Goal: Register for event/course

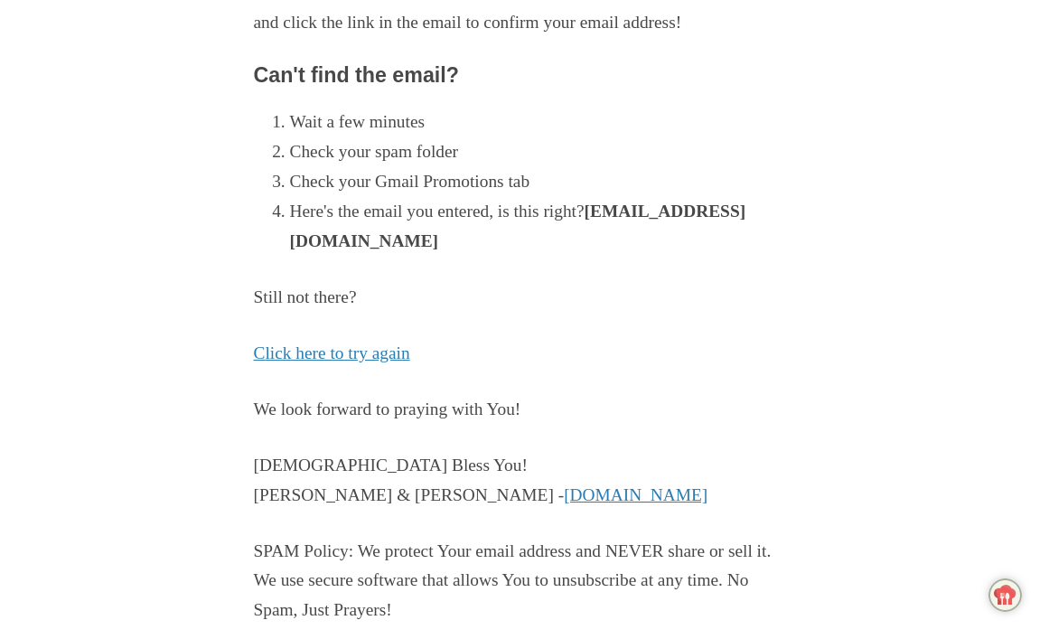
scroll to position [332, 0]
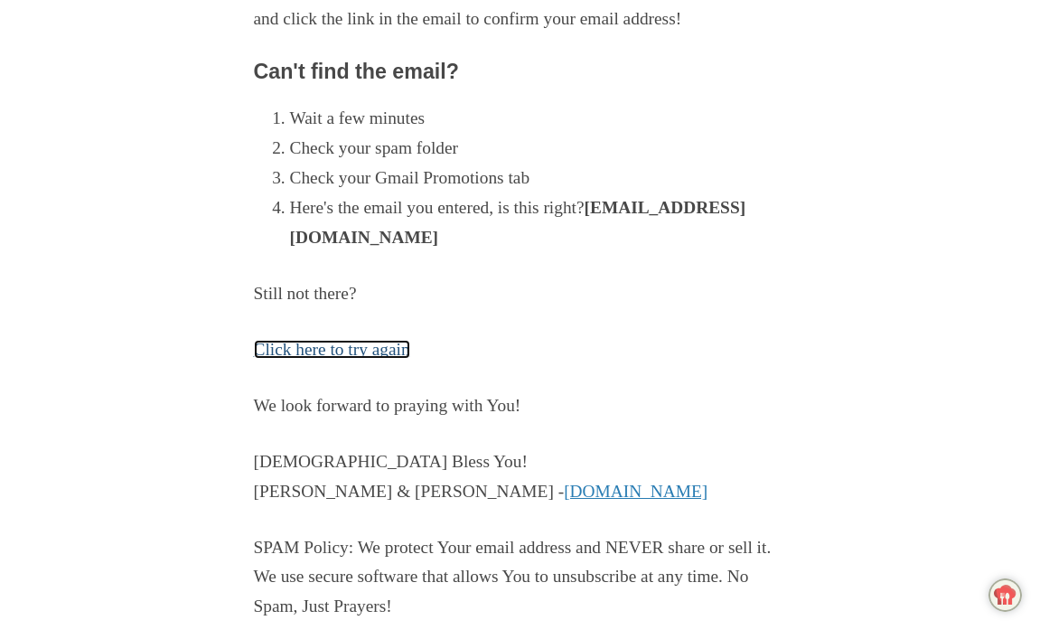
click at [342, 347] on link "Click here to try again" at bounding box center [332, 349] width 156 height 19
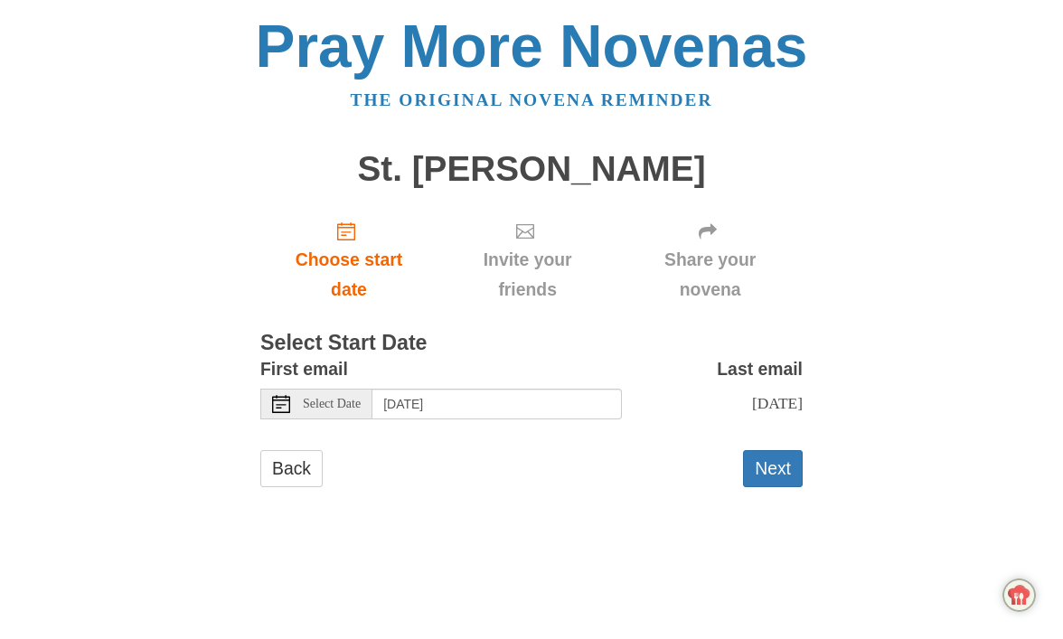
click at [361, 406] on span "Select Date" at bounding box center [332, 404] width 58 height 13
click at [776, 463] on button "Next" at bounding box center [773, 468] width 60 height 37
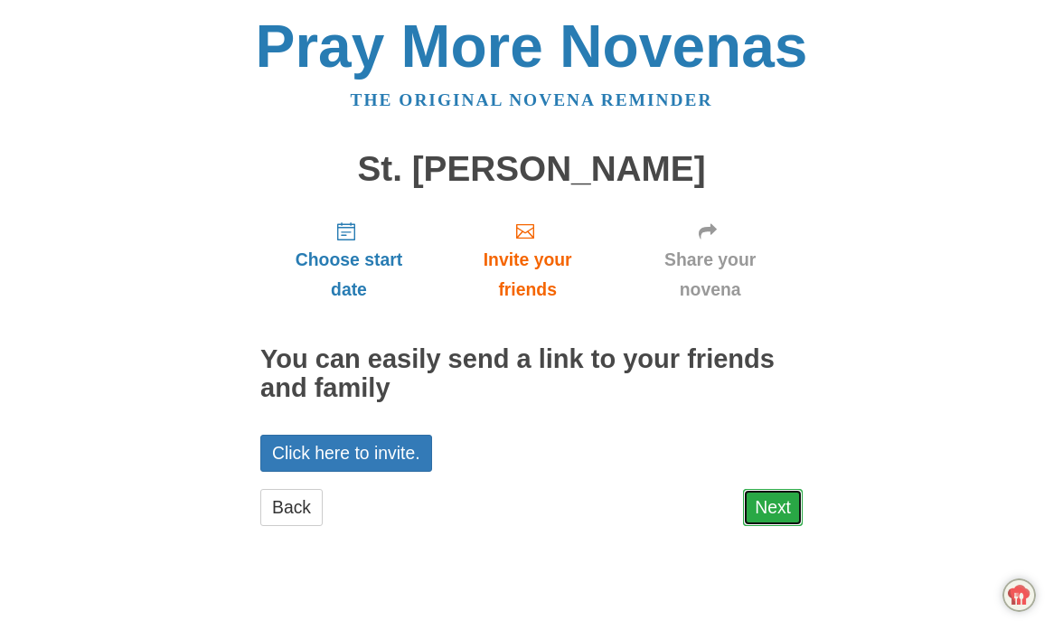
click at [773, 504] on link "Next" at bounding box center [773, 507] width 60 height 37
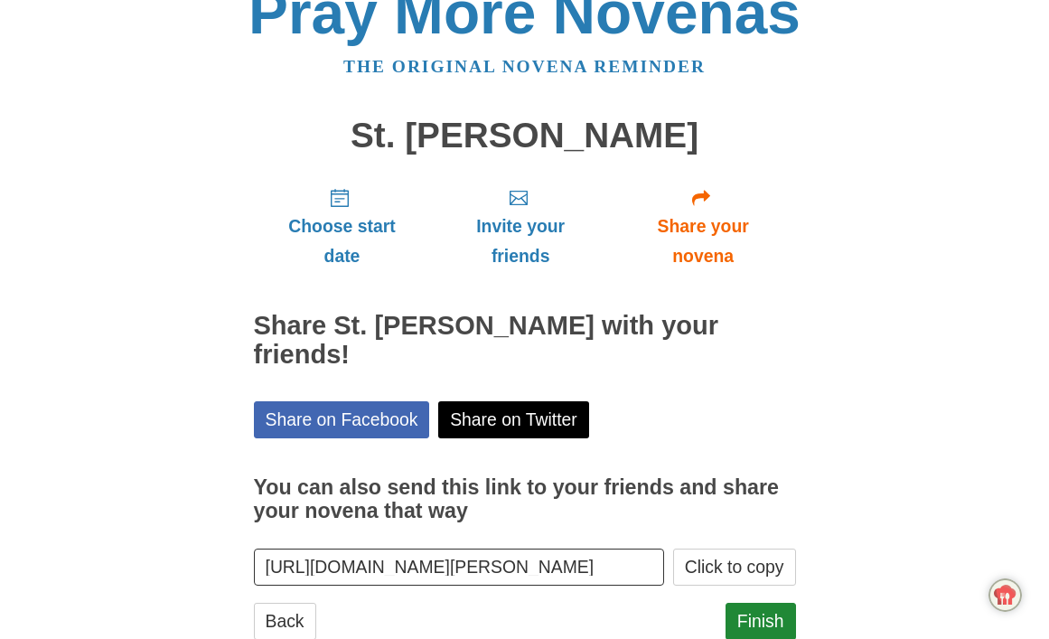
scroll to position [58, 0]
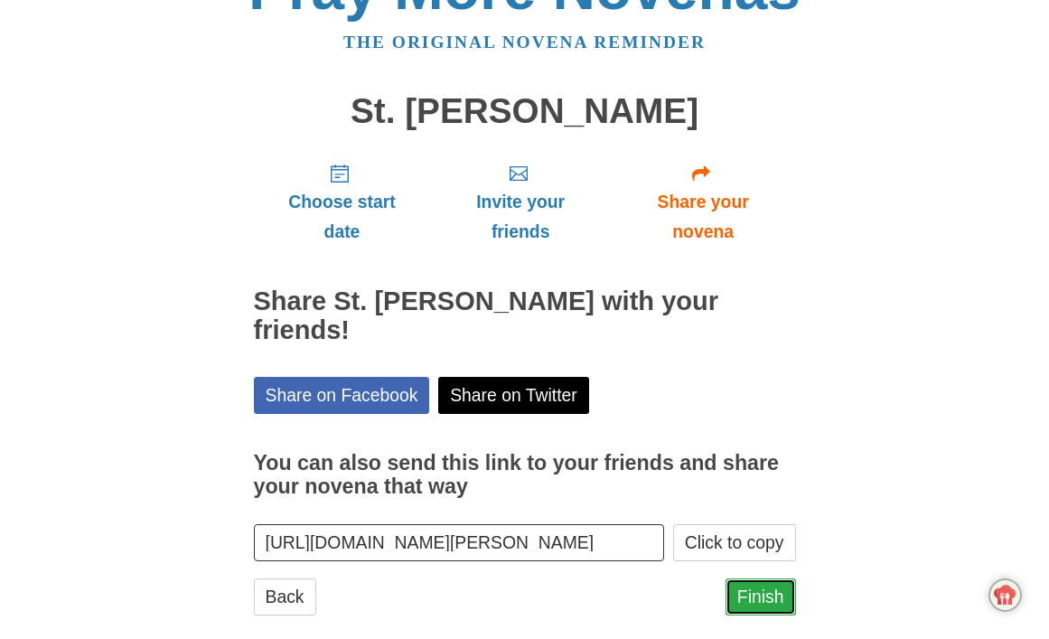
click at [756, 578] on link "Finish" at bounding box center [761, 596] width 70 height 37
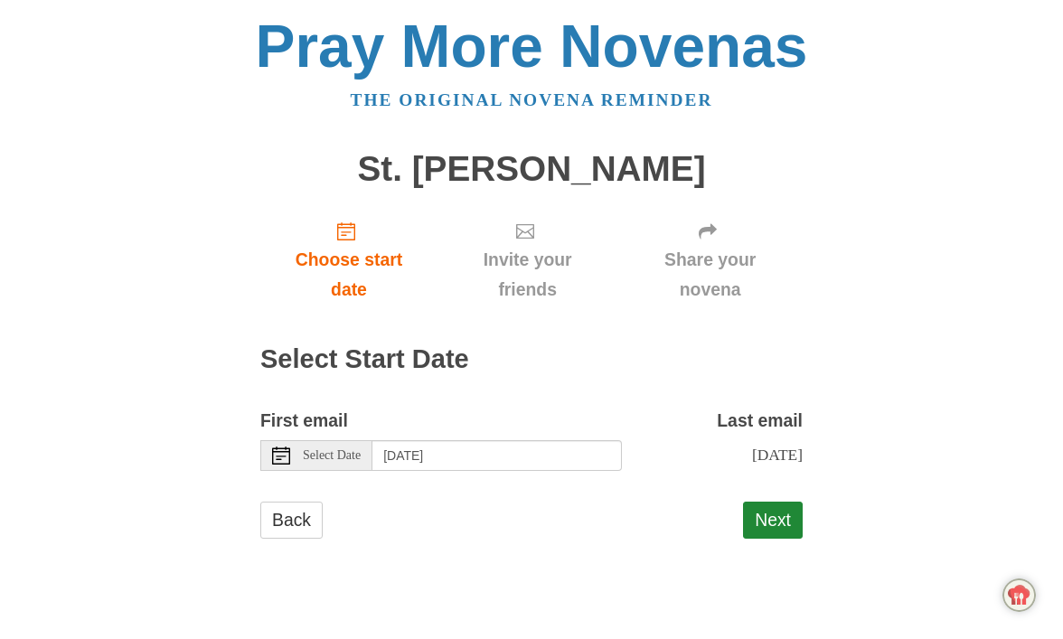
click at [361, 459] on span "Select Date" at bounding box center [332, 455] width 58 height 13
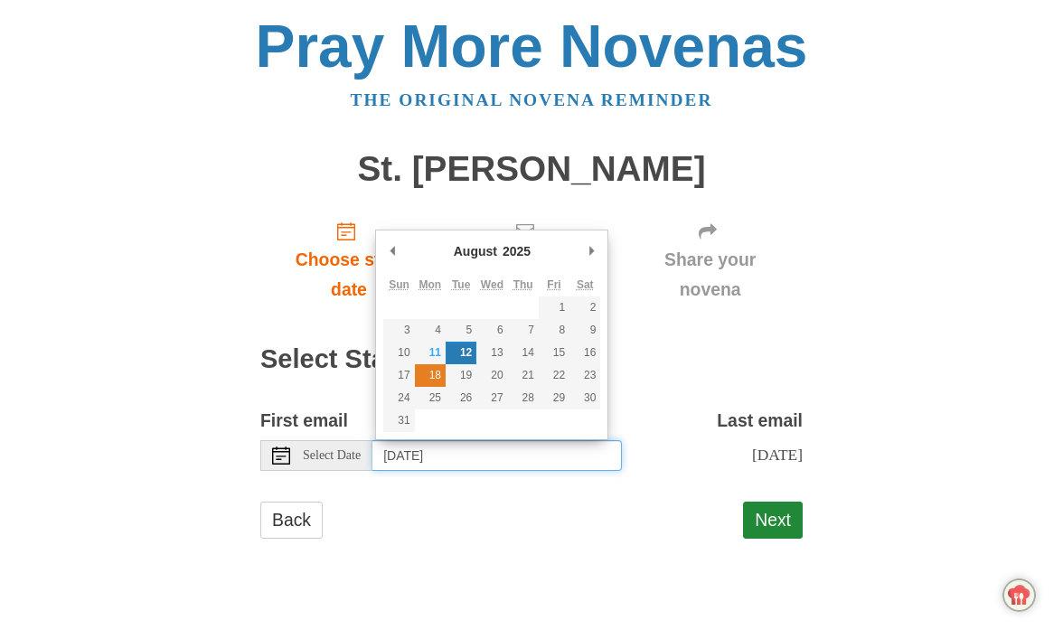
type input "Monday, August 18th"
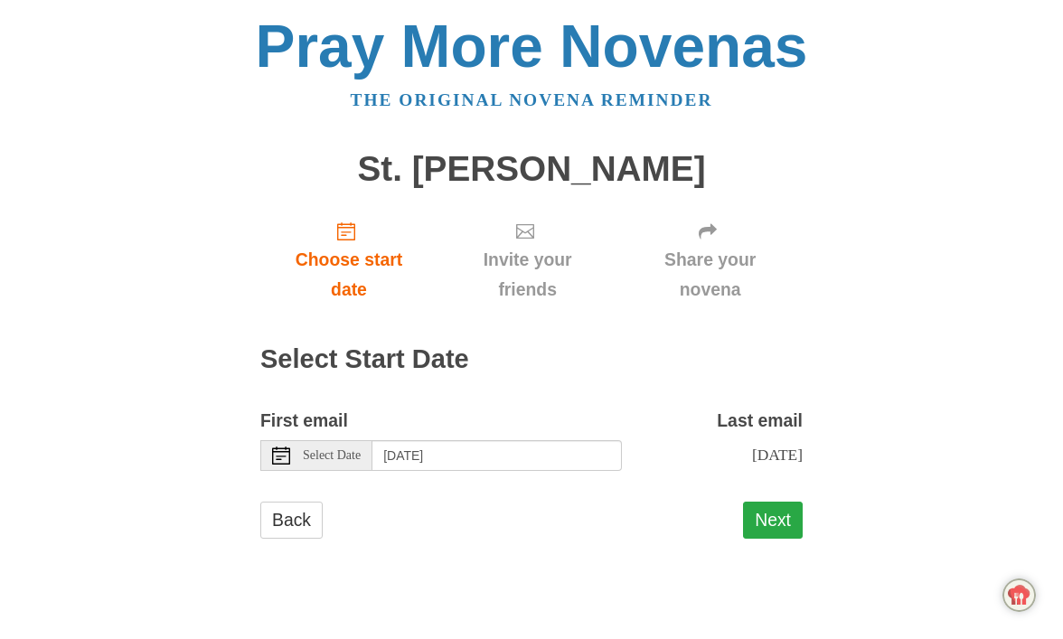
click at [778, 536] on button "Next" at bounding box center [773, 519] width 60 height 37
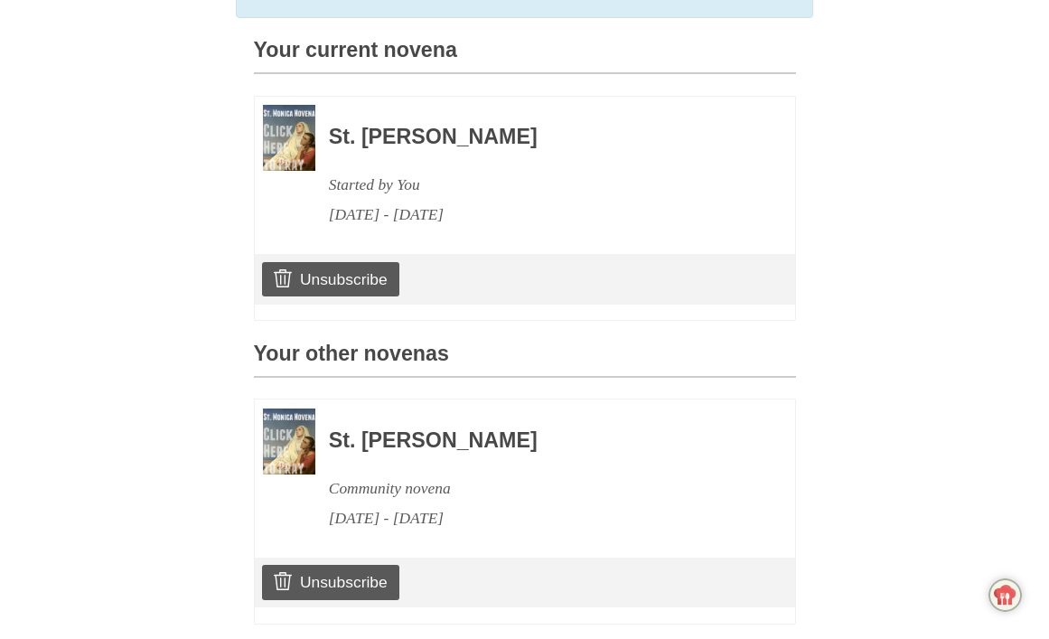
scroll to position [494, 0]
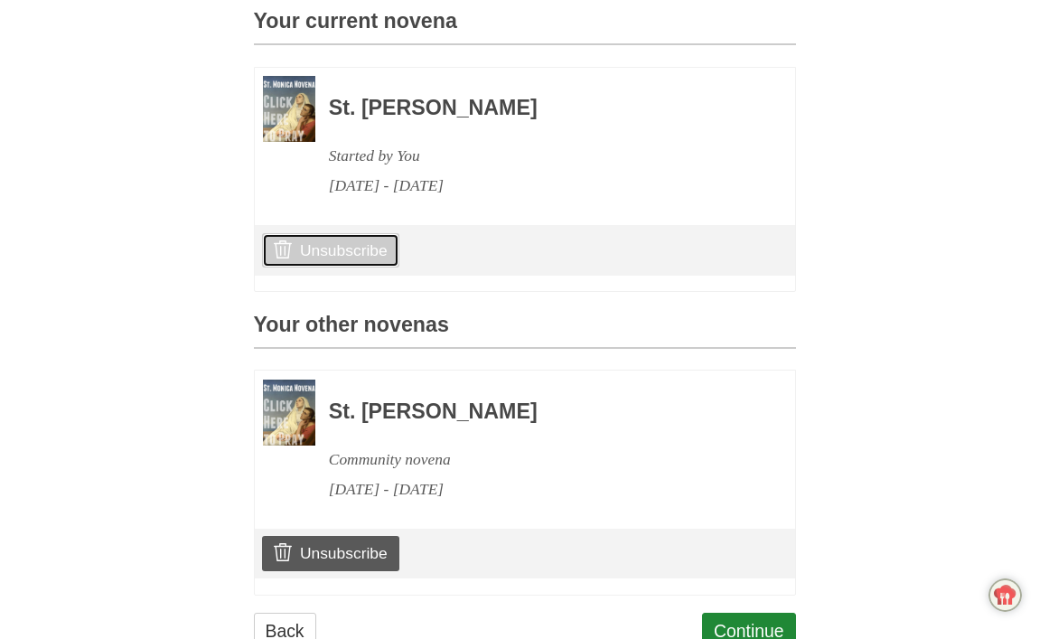
click at [340, 267] on link "Unsubscribe" at bounding box center [330, 250] width 136 height 34
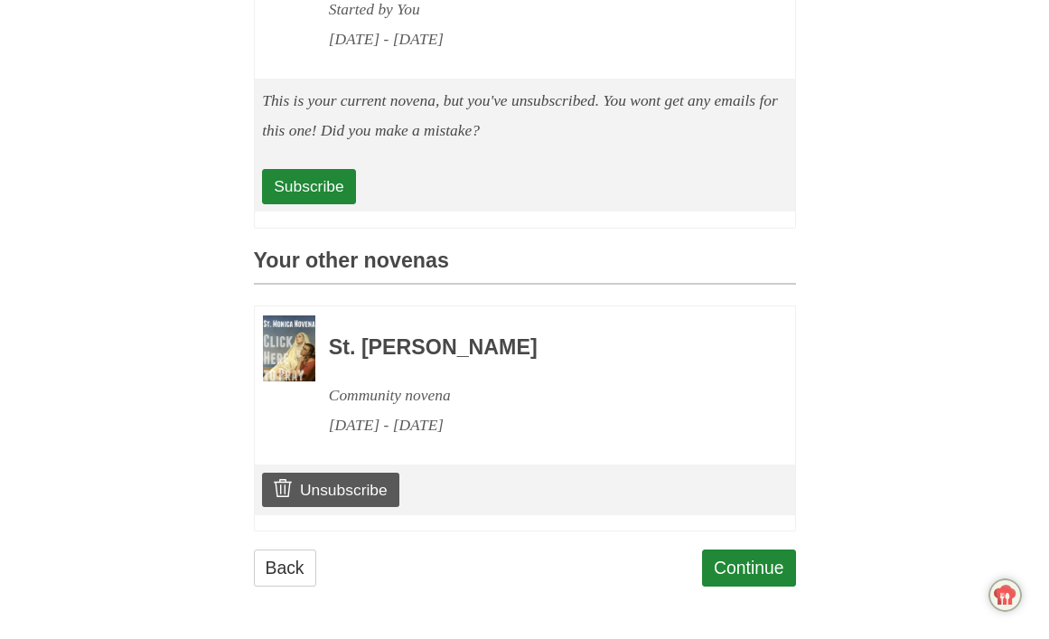
scroll to position [756, 0]
click at [312, 184] on link "Subscribe" at bounding box center [308, 186] width 93 height 34
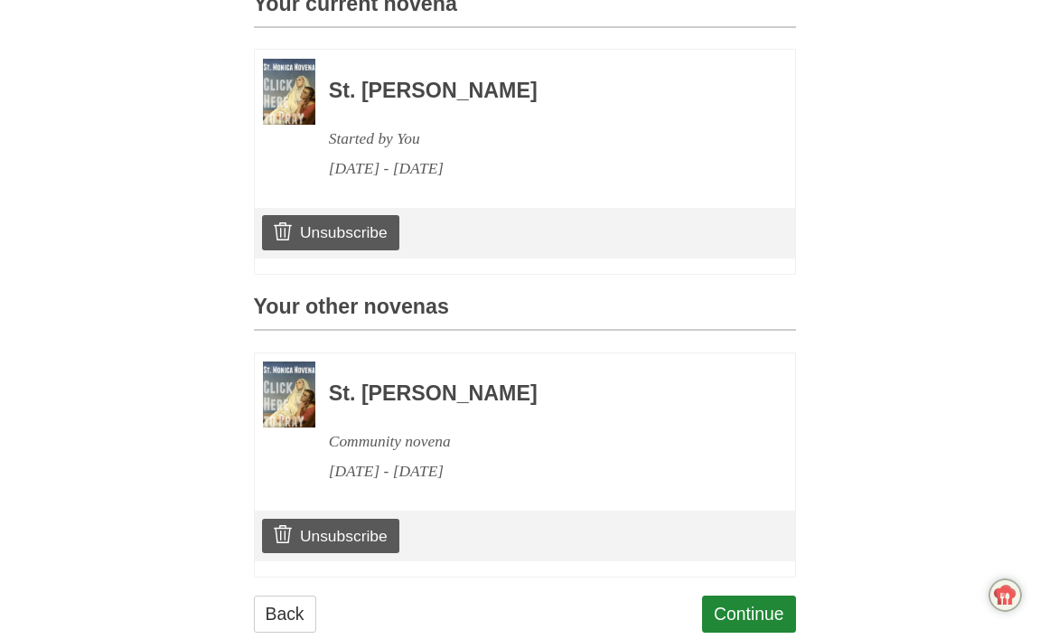
scroll to position [588, 0]
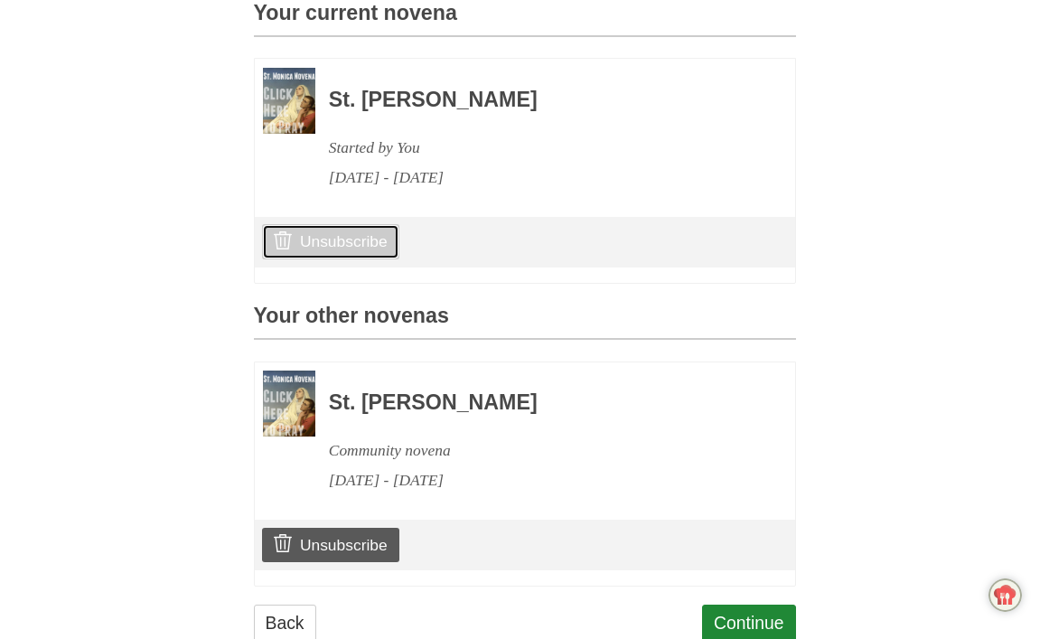
click at [329, 258] on link "Unsubscribe" at bounding box center [330, 241] width 136 height 34
click at [346, 258] on link "Unsubscribe" at bounding box center [330, 241] width 136 height 34
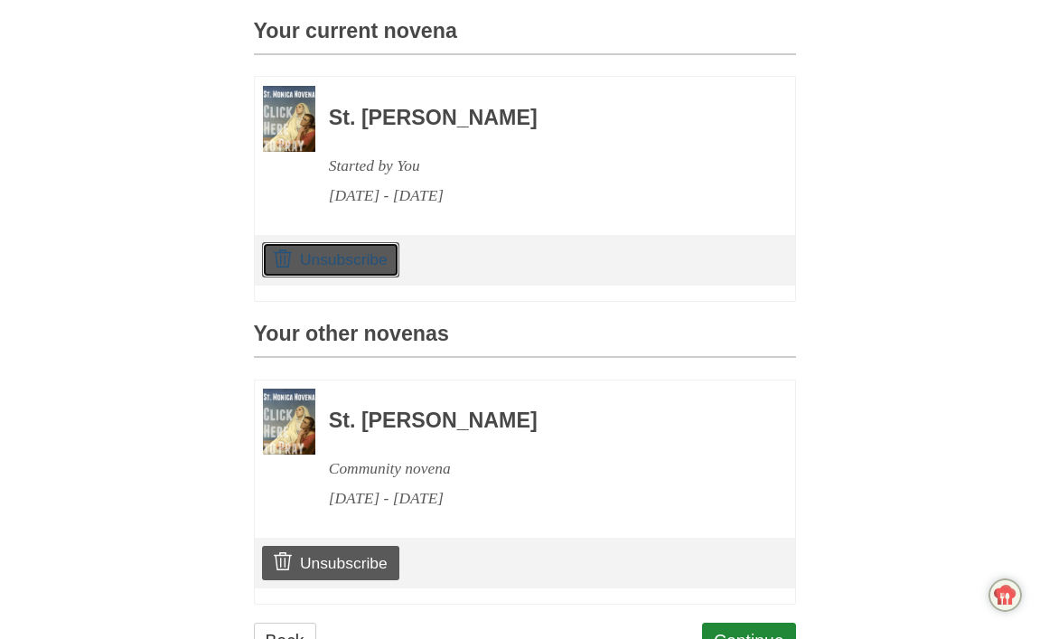
scroll to position [673, 0]
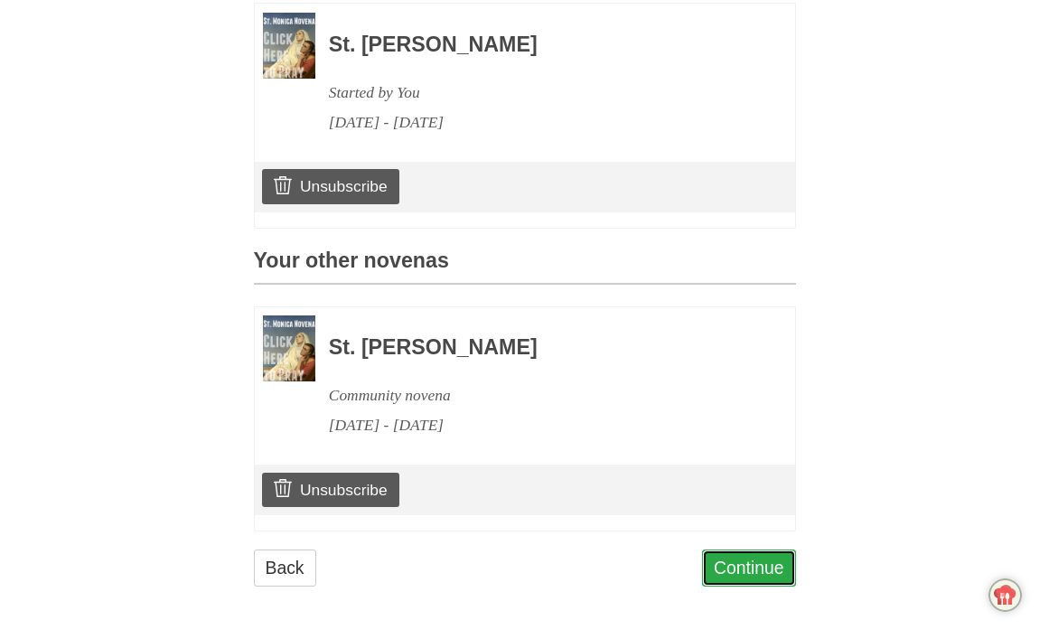
click at [754, 571] on link "Continue" at bounding box center [749, 567] width 94 height 37
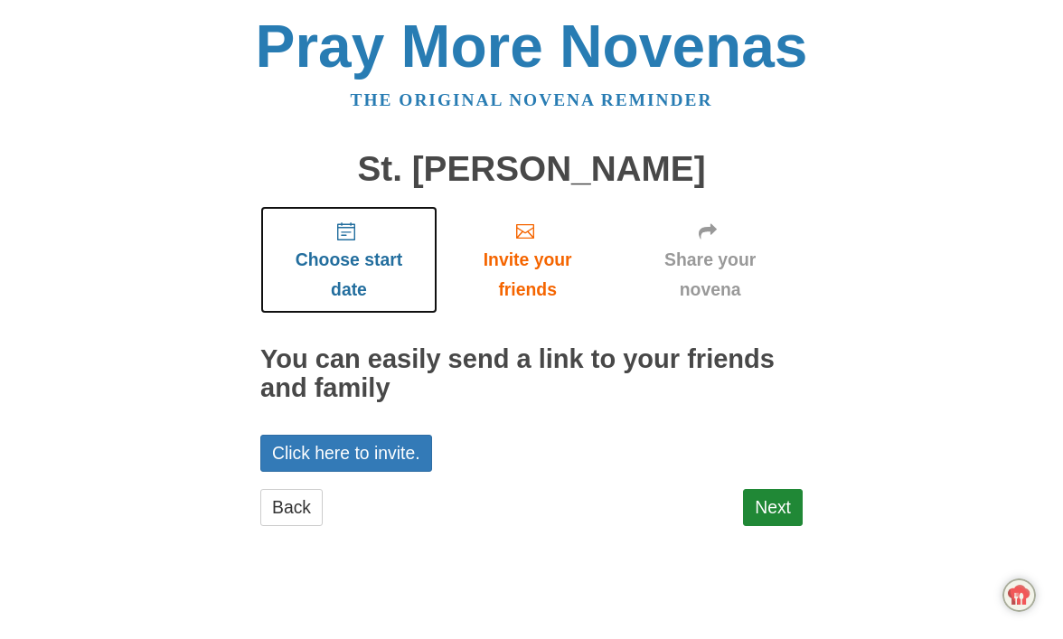
click at [351, 274] on span "Choose start date" at bounding box center [348, 275] width 141 height 60
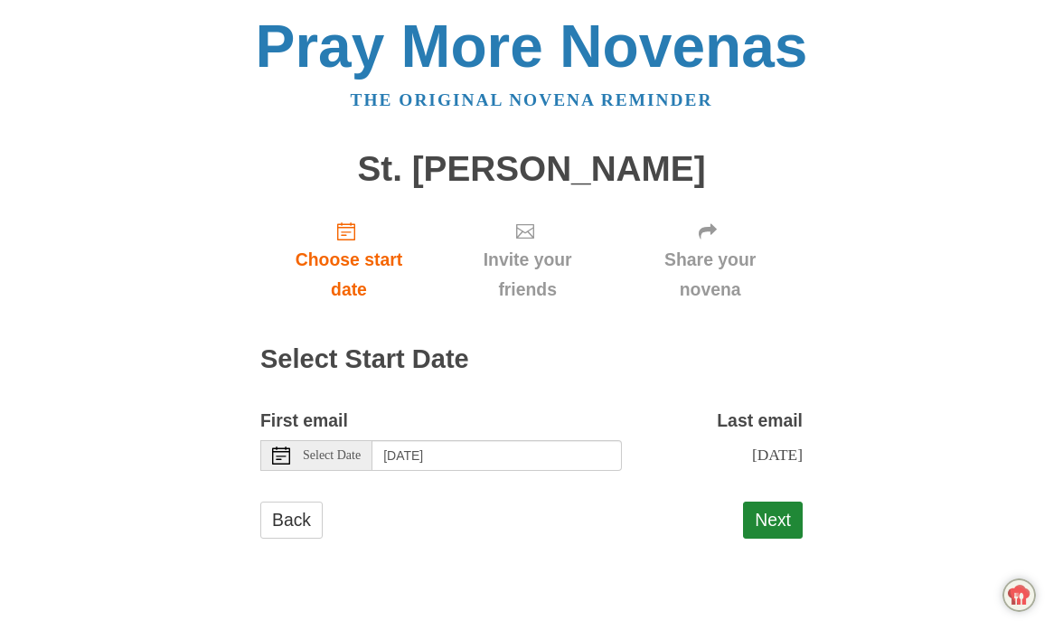
click at [370, 457] on div "Select Date" at bounding box center [316, 455] width 112 height 31
click at [785, 534] on button "Next" at bounding box center [773, 519] width 60 height 37
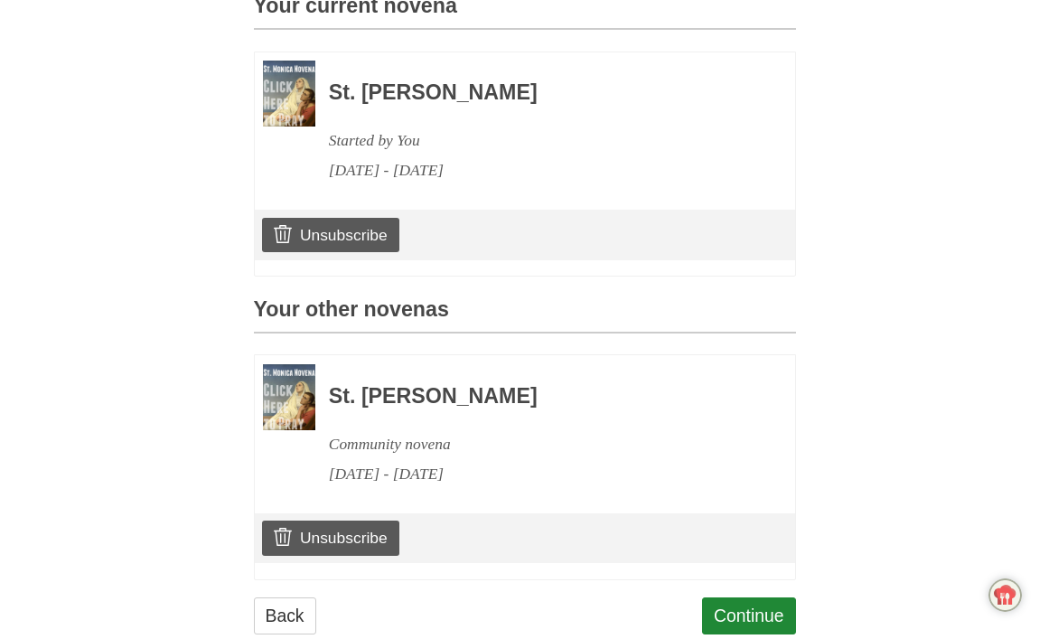
scroll to position [587, 0]
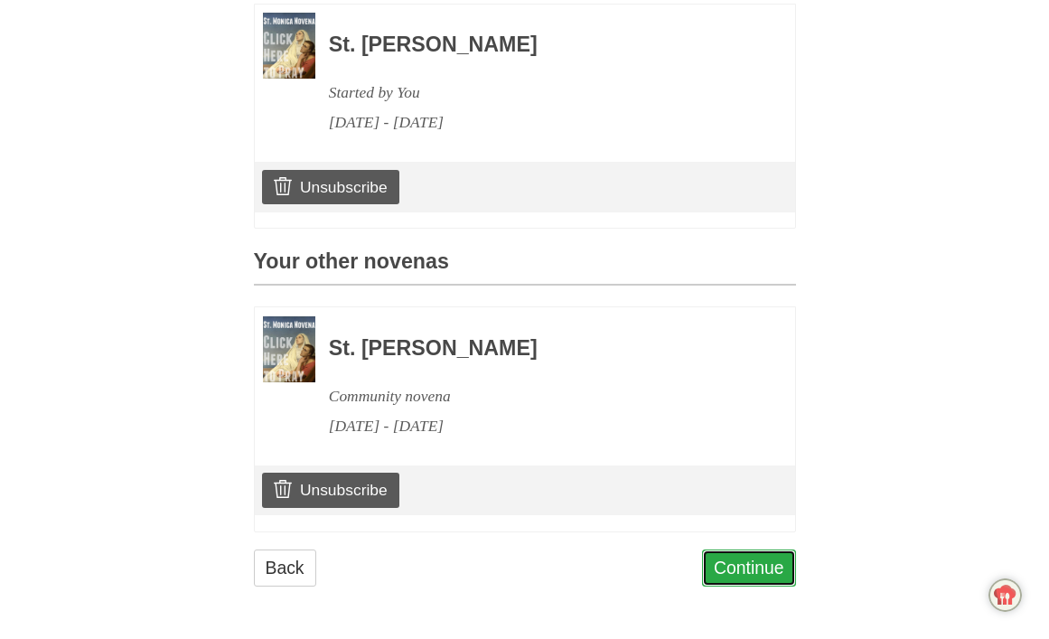
click at [735, 568] on link "Continue" at bounding box center [749, 567] width 94 height 37
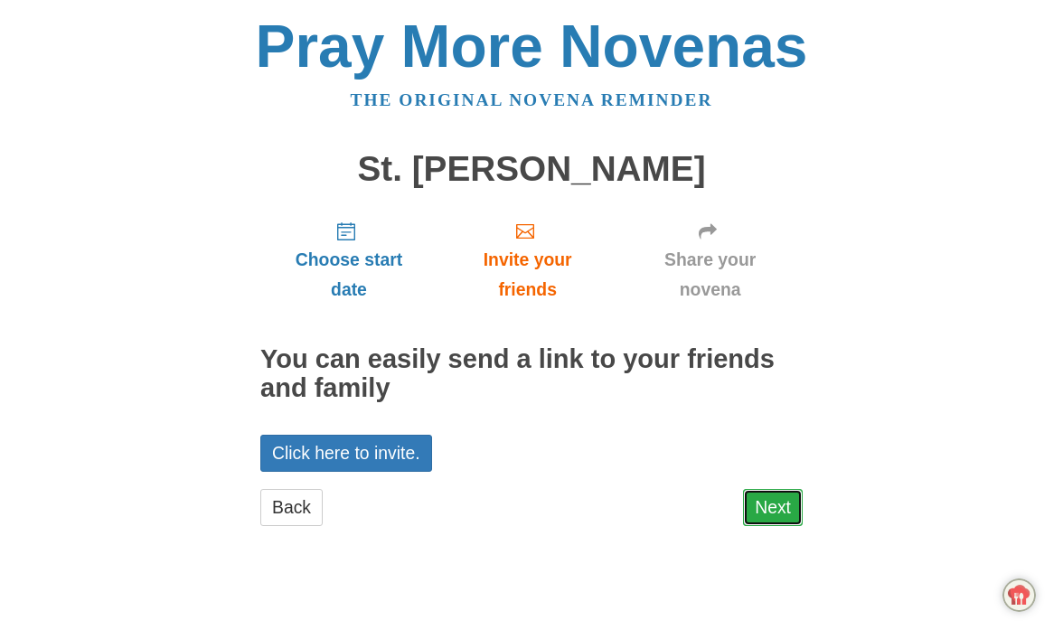
click at [773, 507] on link "Next" at bounding box center [773, 507] width 60 height 37
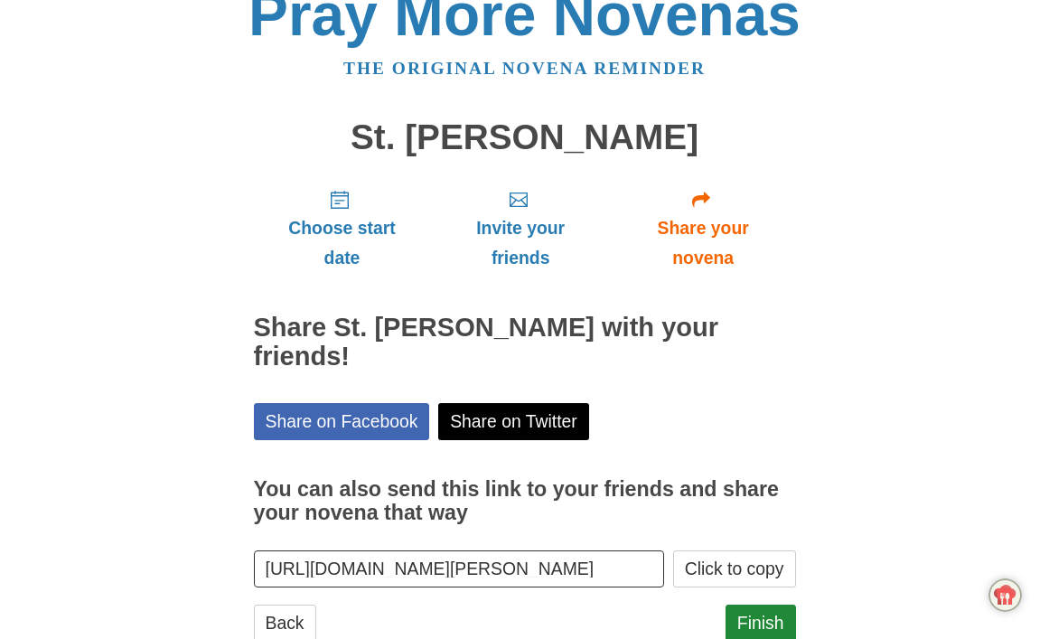
scroll to position [58, 0]
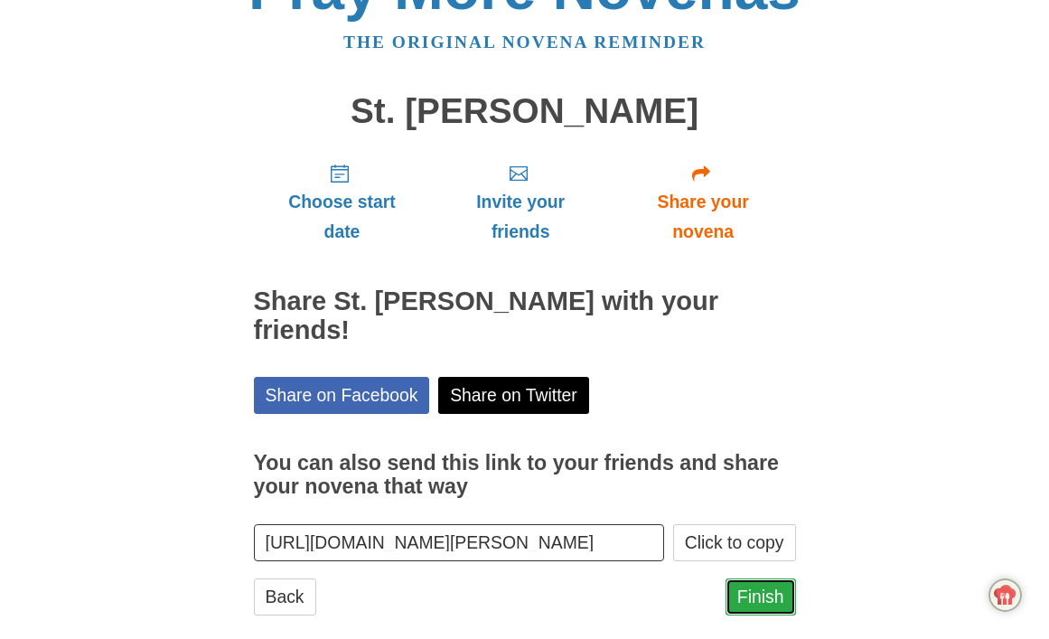
click at [767, 578] on link "Finish" at bounding box center [761, 596] width 70 height 37
